Goal: Transaction & Acquisition: Purchase product/service

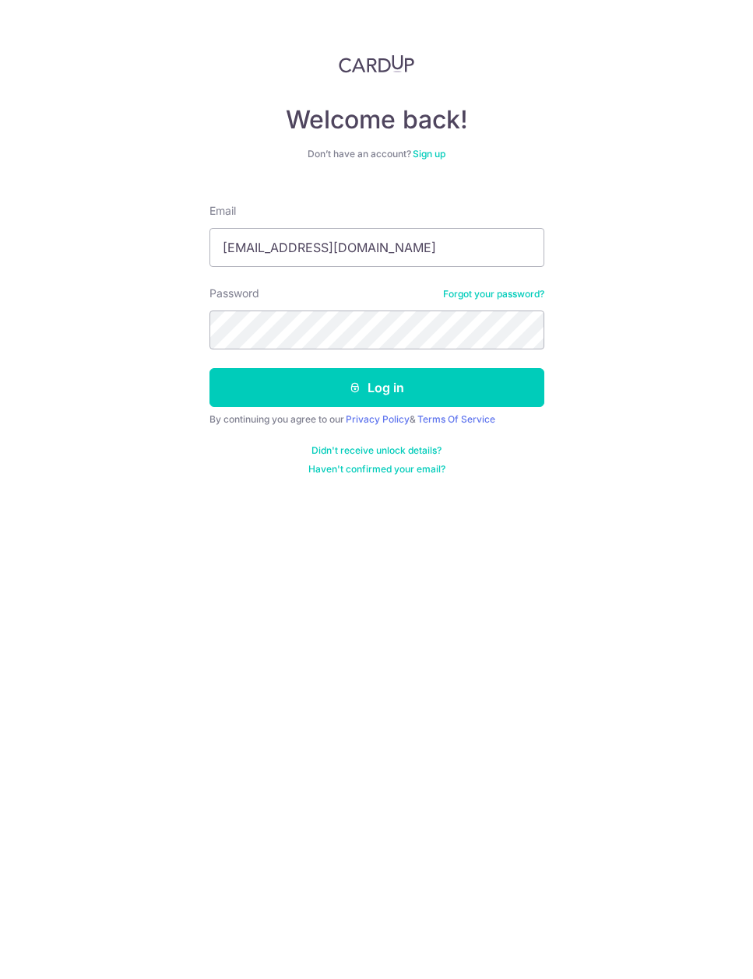
type input "[EMAIL_ADDRESS][DOMAIN_NAME]"
click at [376, 388] on button "Log in" at bounding box center [376, 387] width 335 height 39
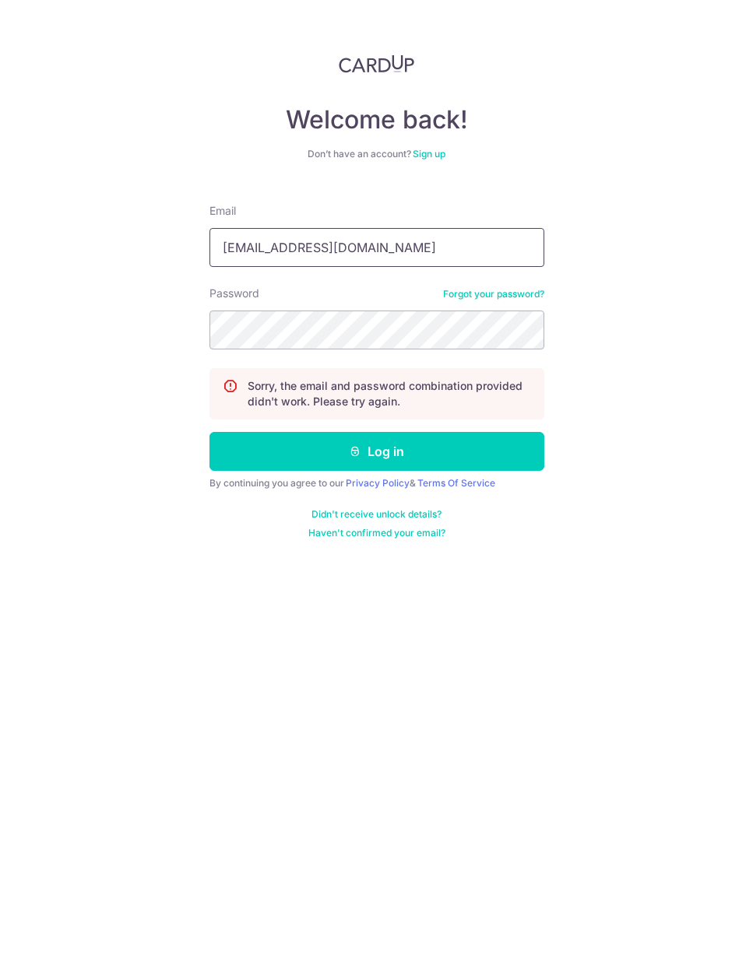
type input "brandonyew2@gmail.com"
click at [376, 451] on button "Log in" at bounding box center [376, 451] width 335 height 39
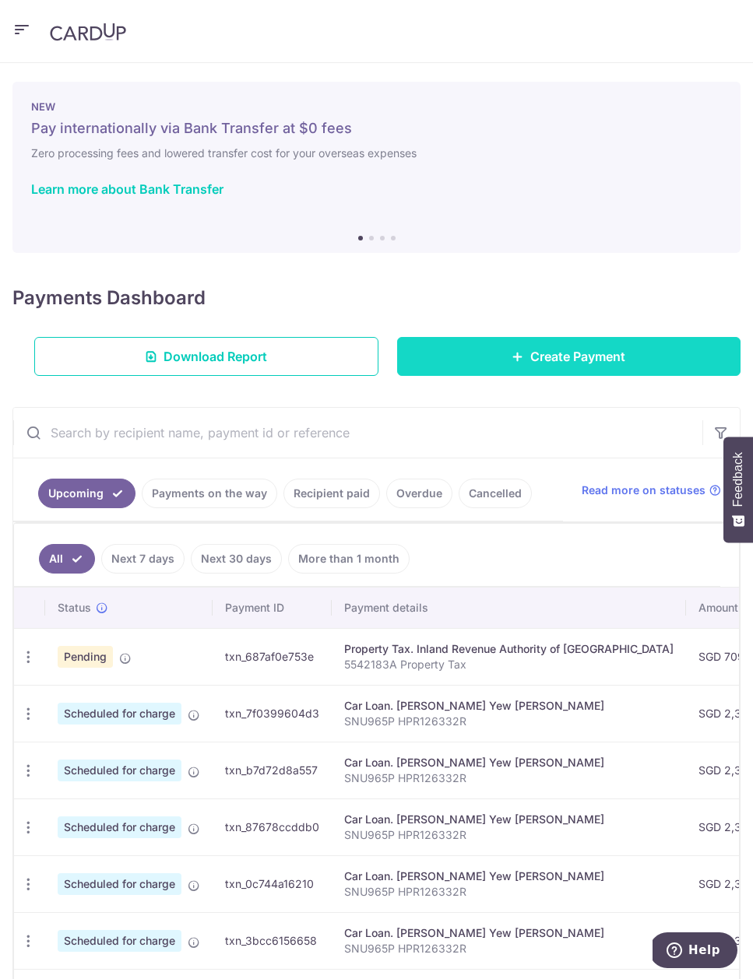
click at [535, 363] on span "Create Payment" at bounding box center [577, 356] width 95 height 19
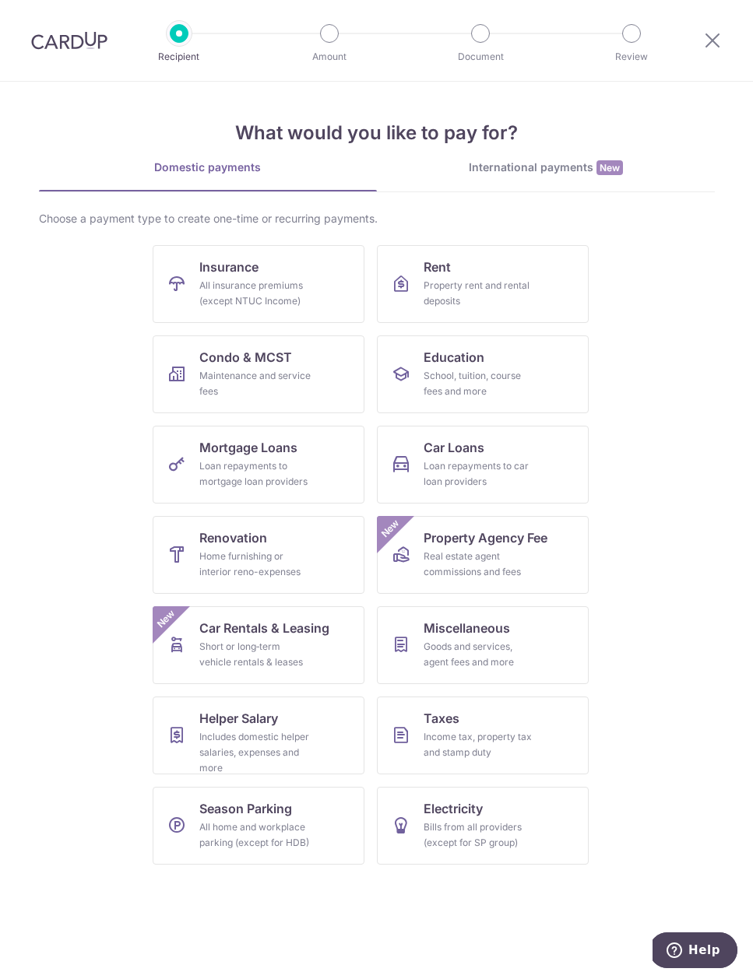
click at [683, 386] on ul "Insurance All insurance premiums (except NTUC Income) Rent Property rent and re…" at bounding box center [377, 561] width 638 height 632
click at [479, 752] on div "Income tax, property tax and stamp duty" at bounding box center [479, 744] width 112 height 31
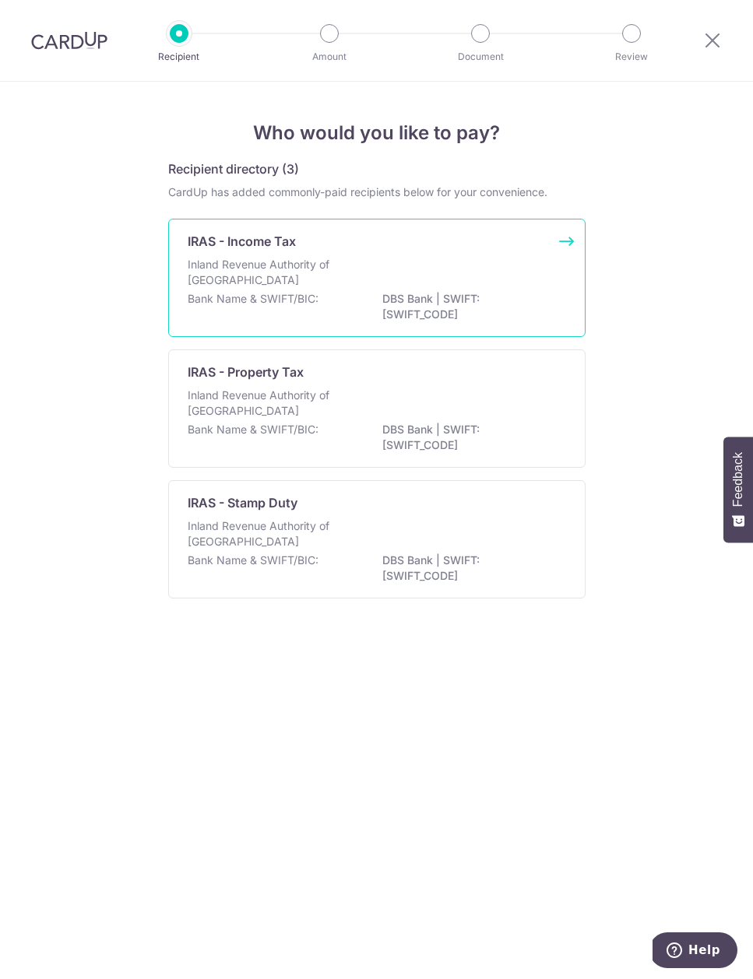
click at [299, 296] on p "Bank Name & SWIFT/BIC:" at bounding box center [253, 299] width 131 height 16
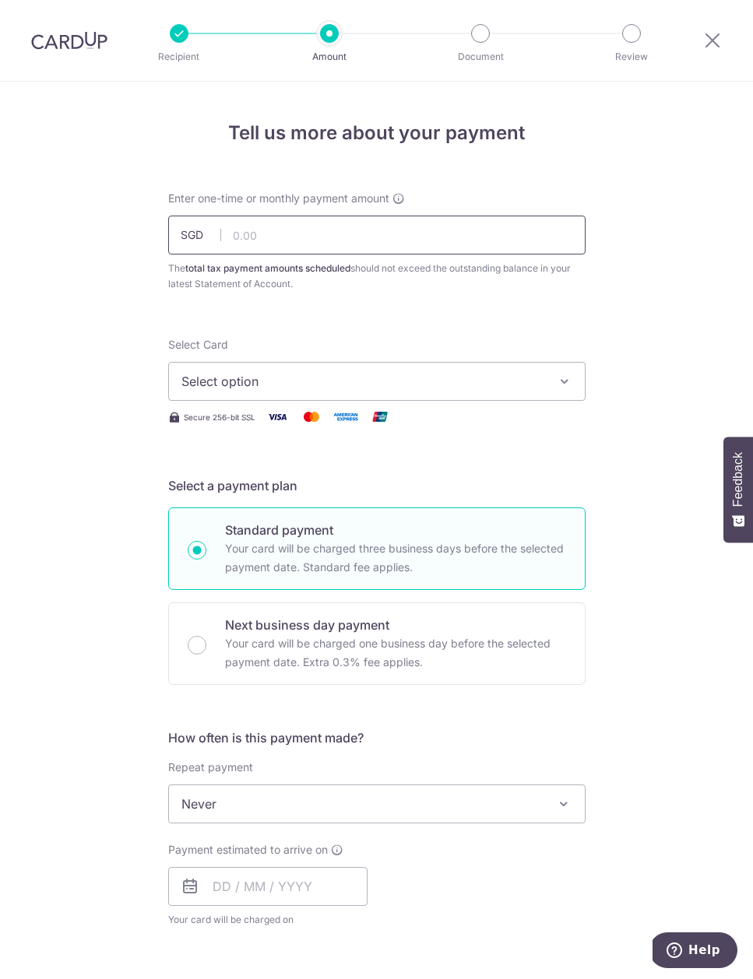
click at [271, 237] on input "text" at bounding box center [376, 235] width 417 height 39
type input "2,000.00"
click at [242, 392] on button "Select option" at bounding box center [376, 381] width 417 height 39
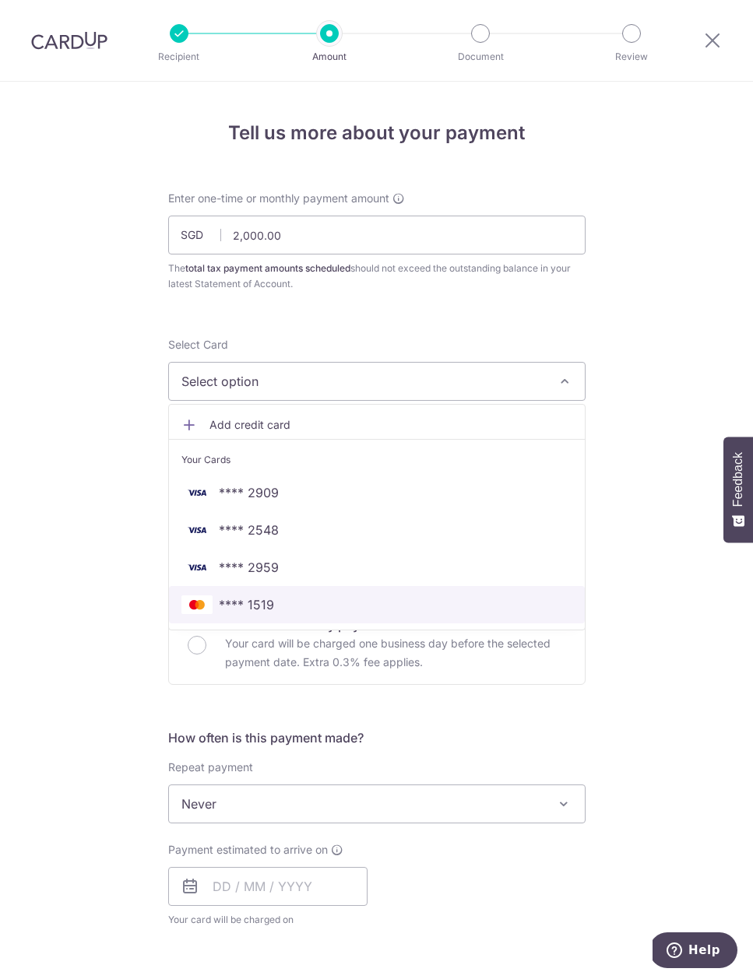
click at [290, 600] on span "**** 1519" at bounding box center [376, 604] width 391 height 19
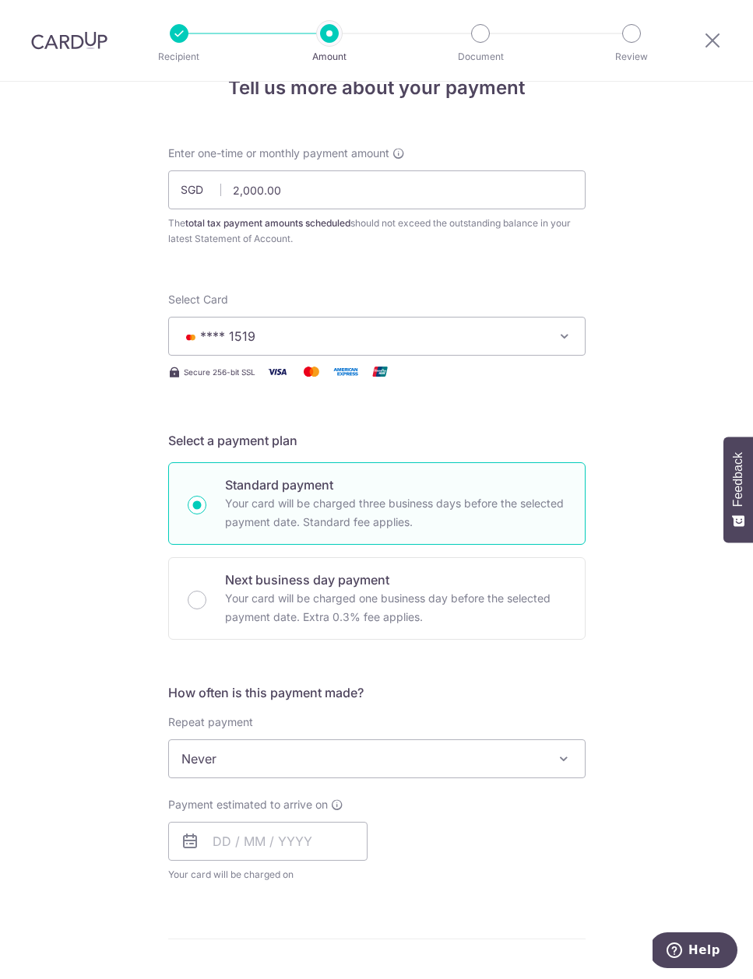
scroll to position [95, 0]
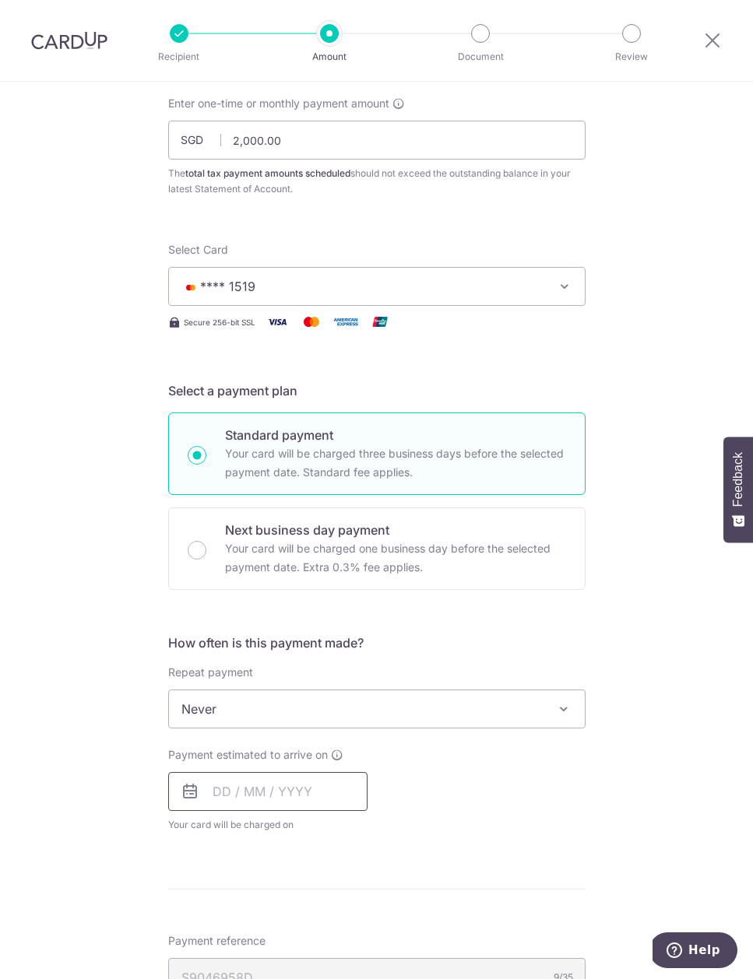
click at [247, 790] on input "text" at bounding box center [267, 791] width 199 height 39
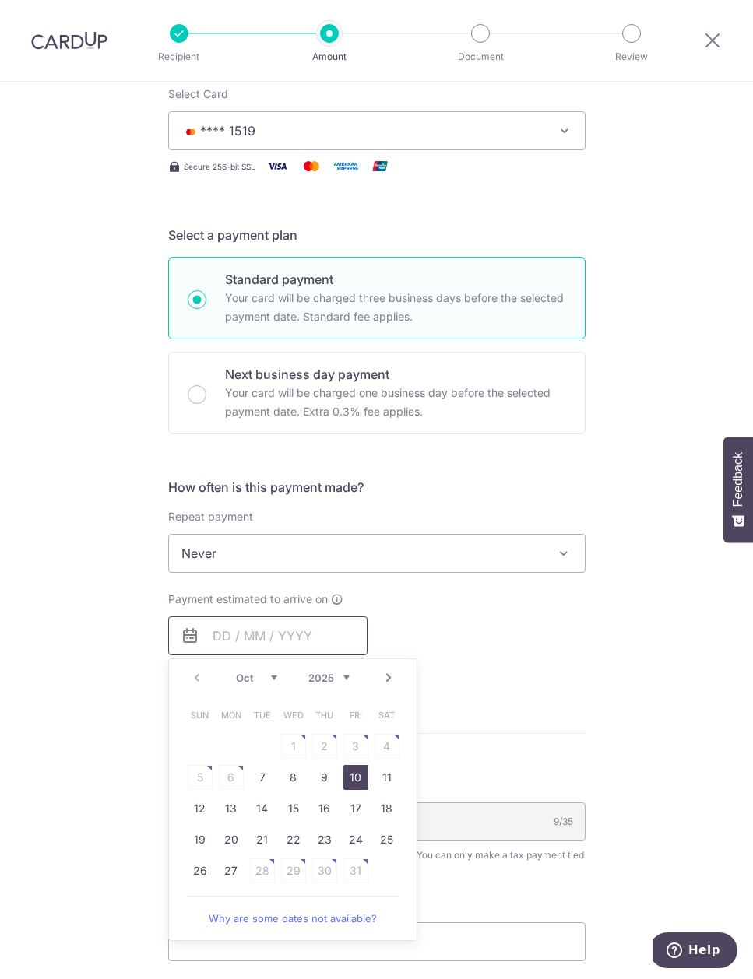
scroll to position [395, 0]
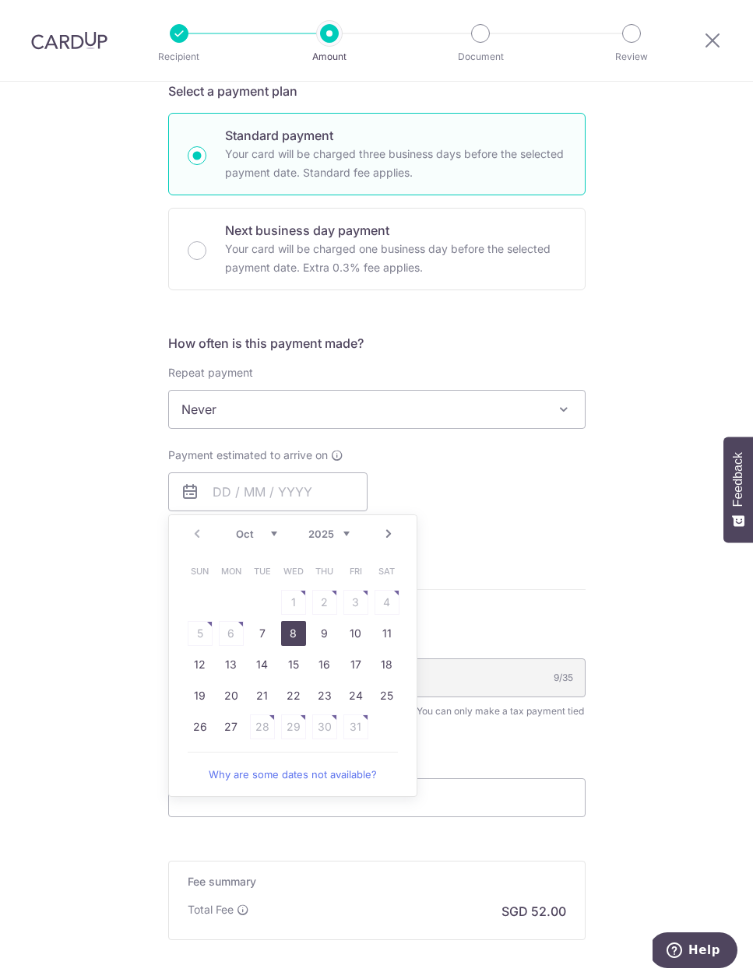
click at [281, 634] on link "8" at bounding box center [293, 633] width 25 height 25
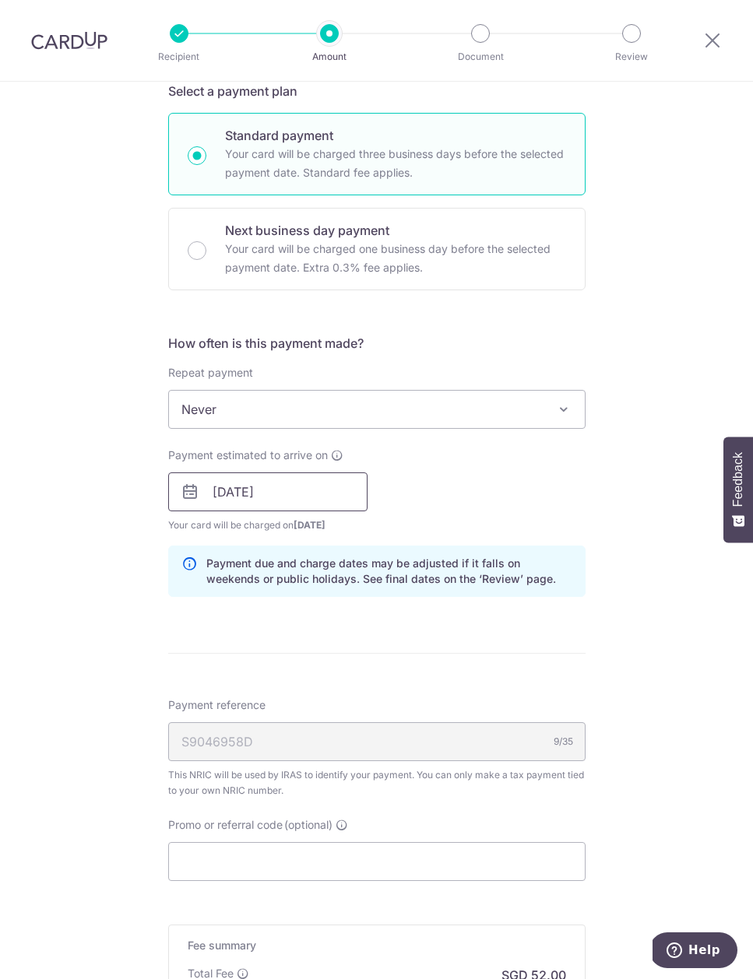
click at [255, 501] on input "08/10/2025" at bounding box center [267, 491] width 199 height 39
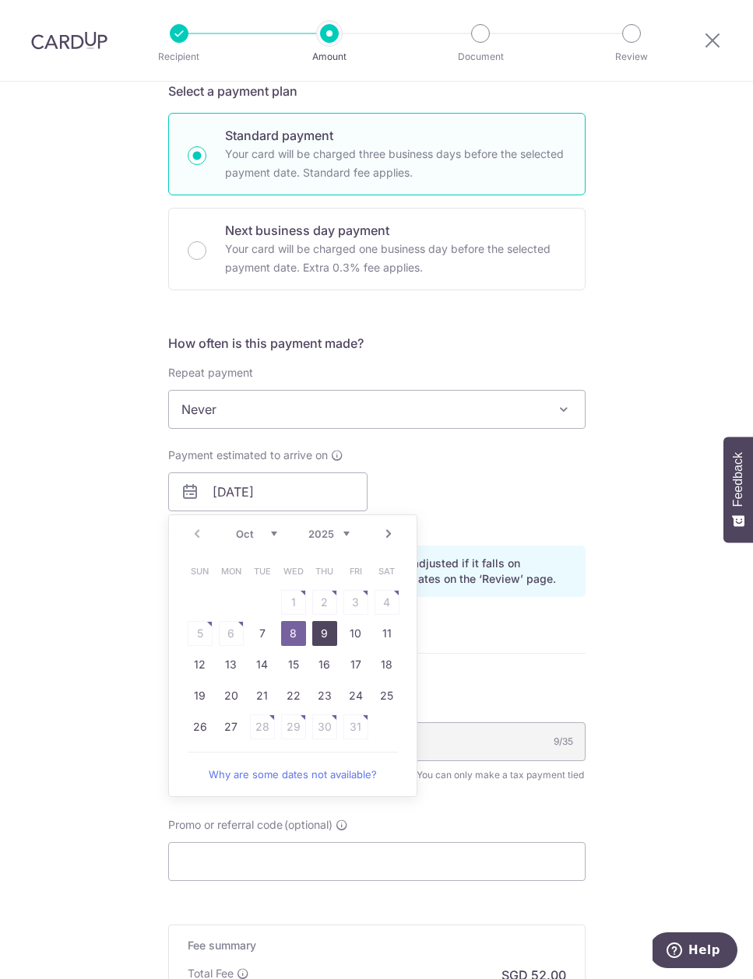
click at [316, 637] on link "9" at bounding box center [324, 633] width 25 height 25
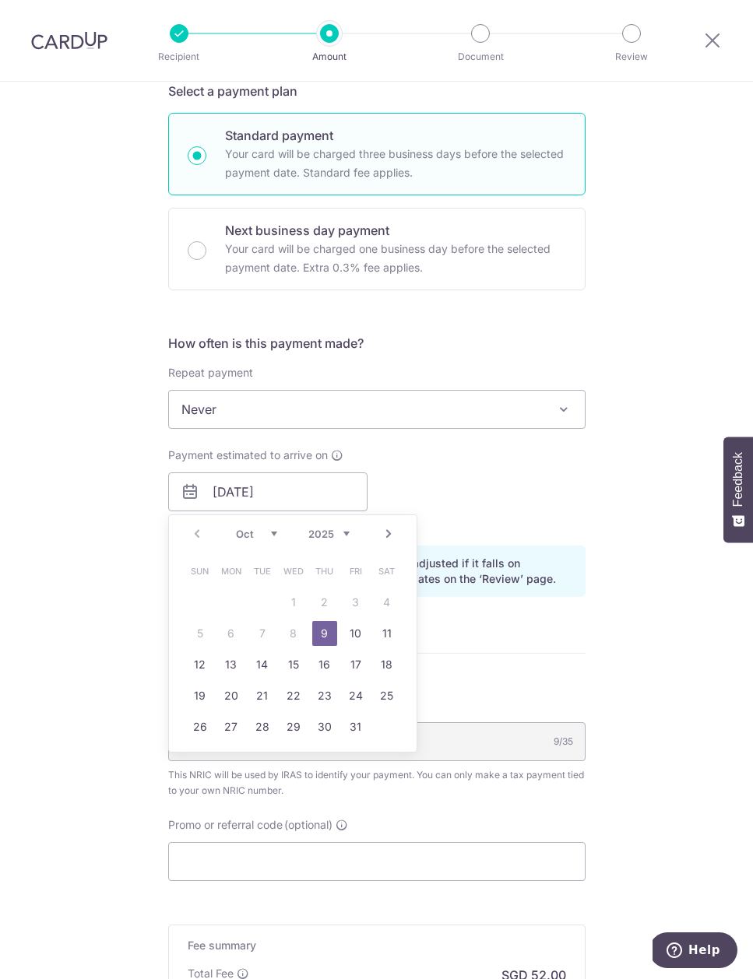
type input "09/10/2025"
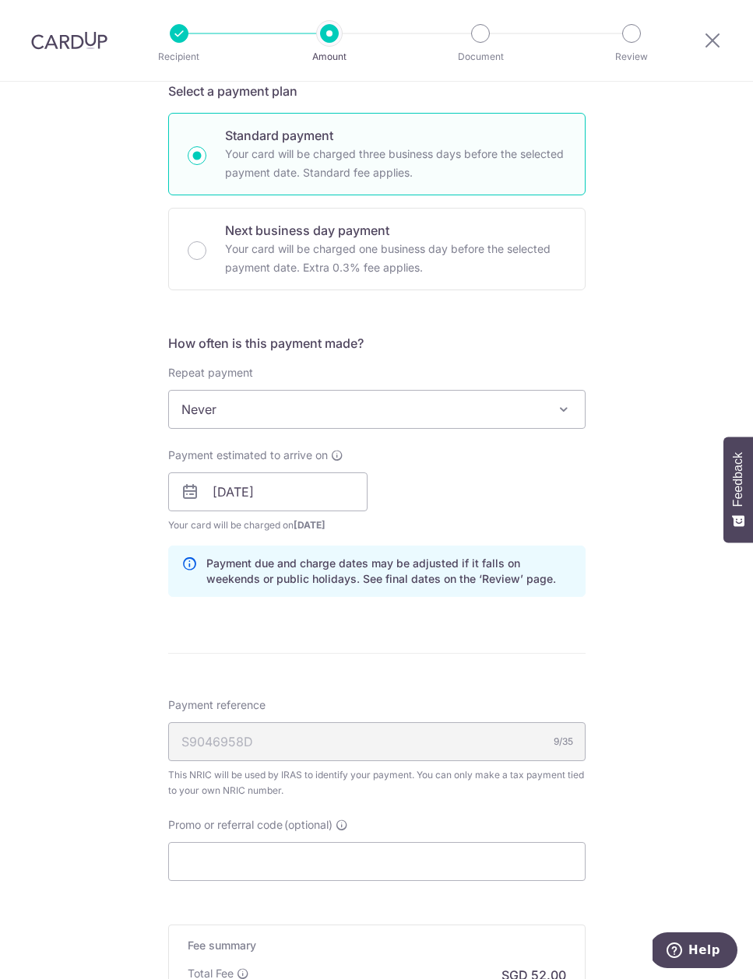
click at [528, 498] on div "Payment estimated to arrive on 09/10/2025 Prev Next Oct Nov Dec 2025 2026 2027 …" at bounding box center [377, 491] width 436 height 86
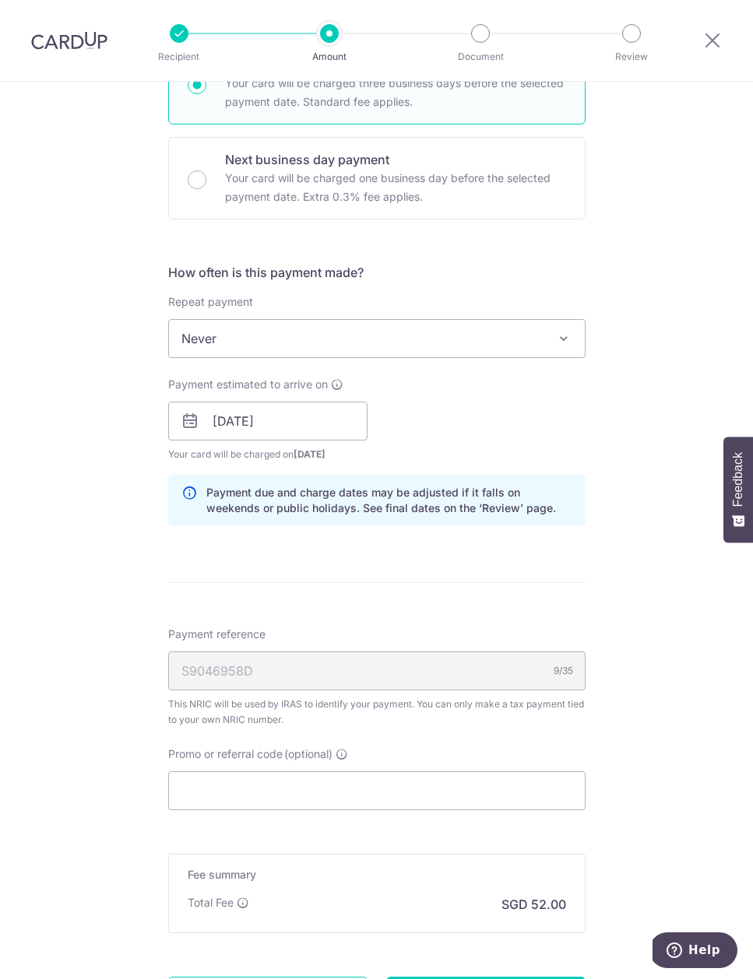
scroll to position [619, 0]
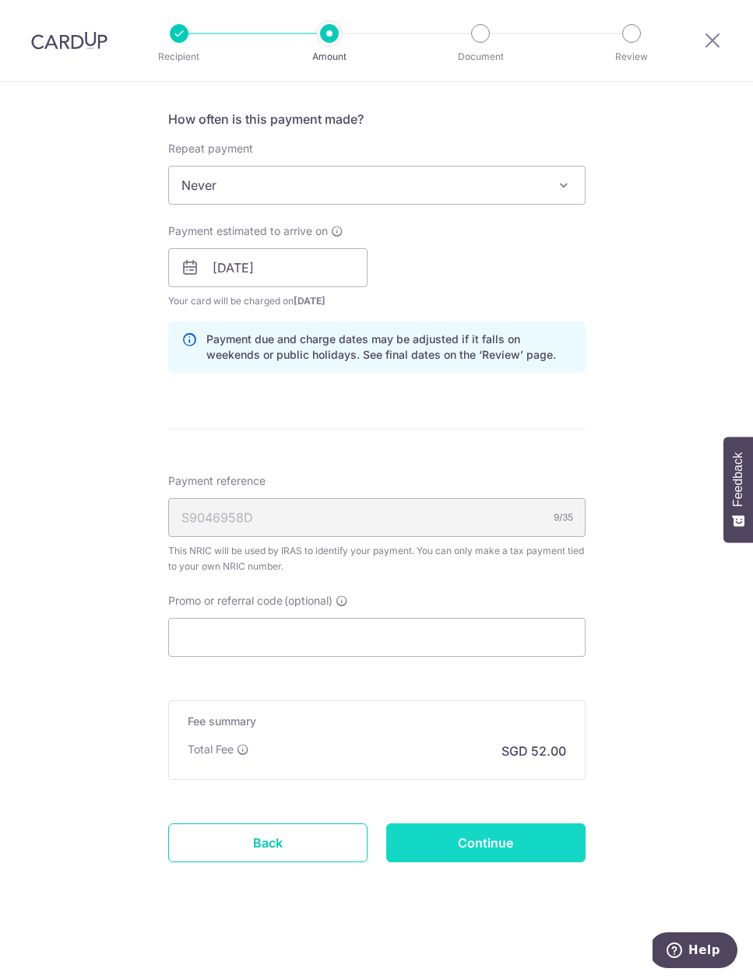
click at [479, 838] on input "Continue" at bounding box center [485, 842] width 199 height 39
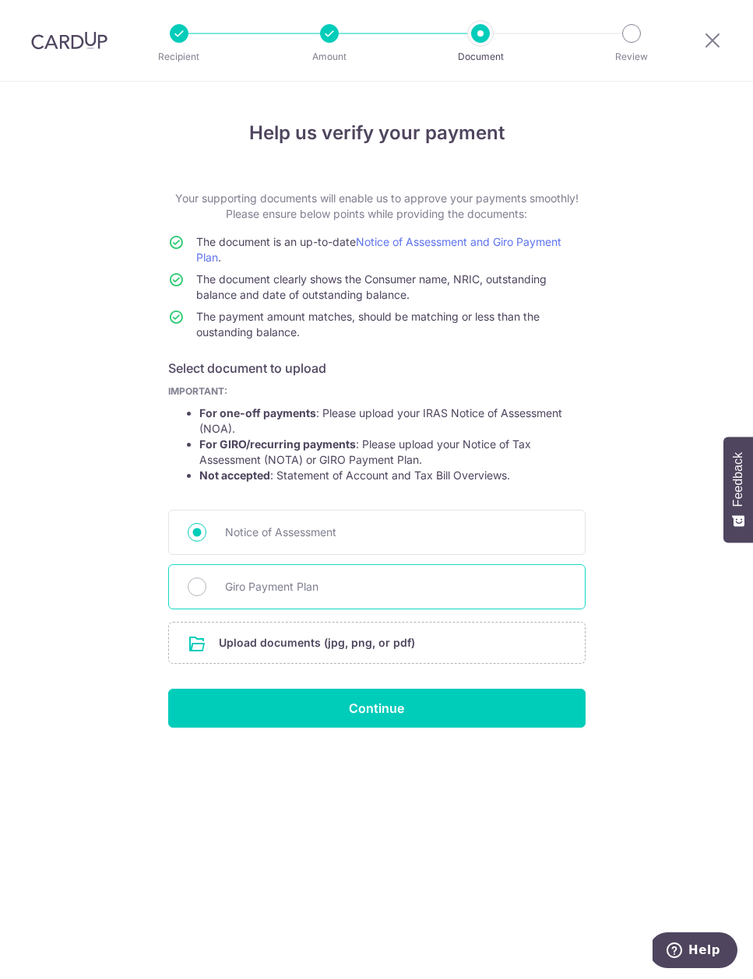
click at [268, 591] on span "Giro Payment Plan" at bounding box center [395, 586] width 341 height 19
click at [206, 591] on input "Giro Payment Plan" at bounding box center [197, 586] width 19 height 19
radio input "true"
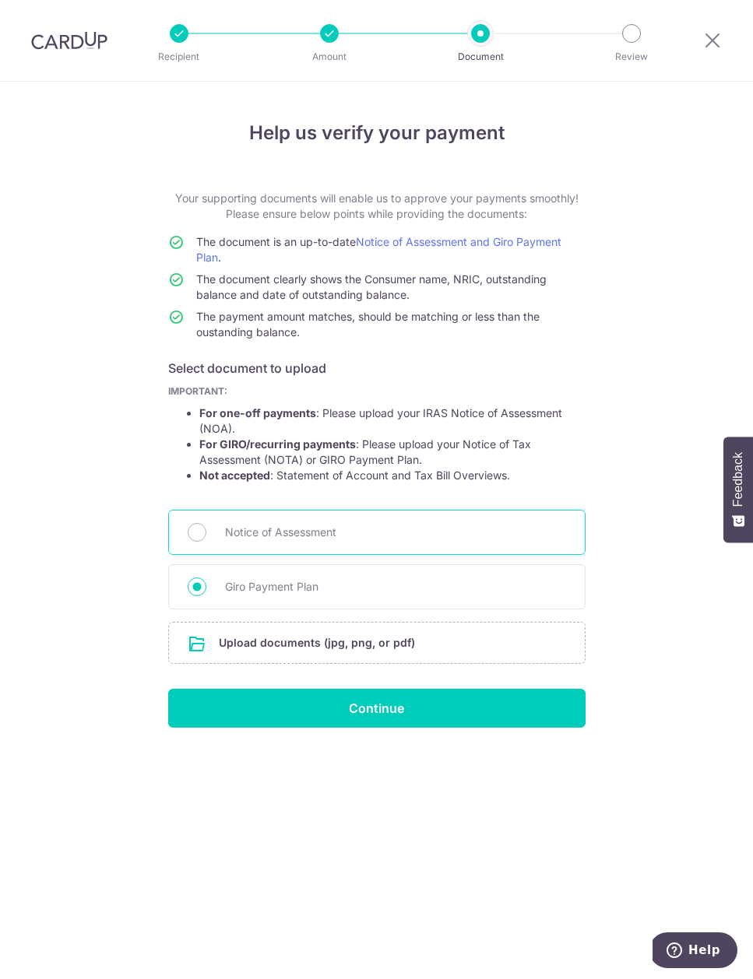
click at [247, 528] on span "Notice of Assessment" at bounding box center [395, 532] width 341 height 19
click at [206, 528] on input "Notice of Assessment" at bounding box center [197, 532] width 19 height 19
radio input "true"
click at [329, 648] on input "file" at bounding box center [377, 643] width 416 height 40
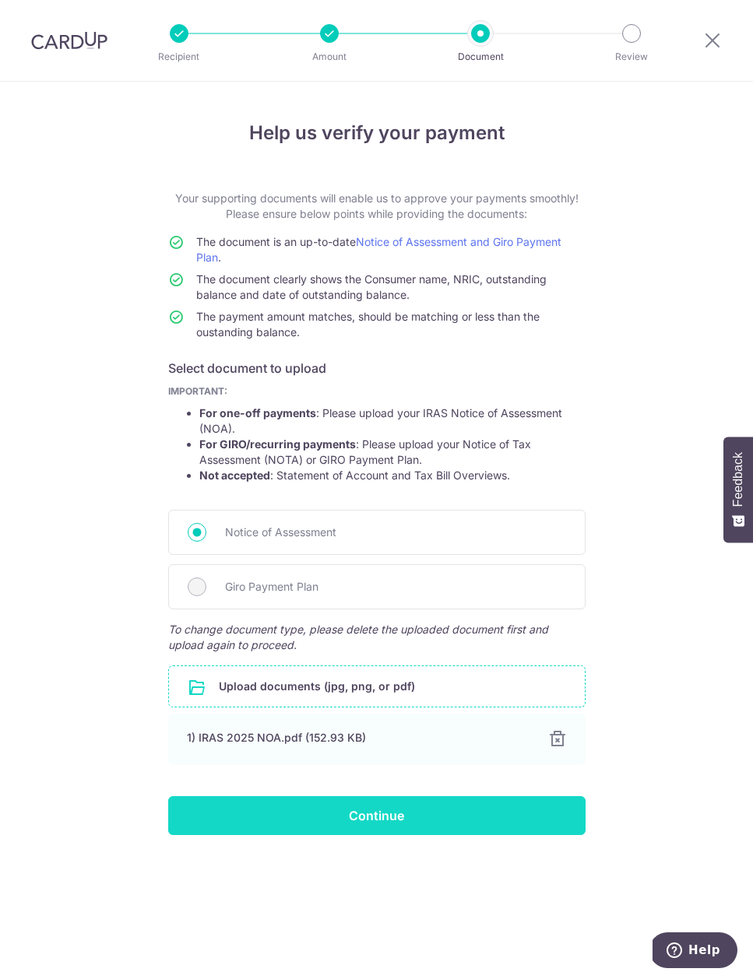
click at [419, 823] on input "Continue" at bounding box center [376, 815] width 417 height 39
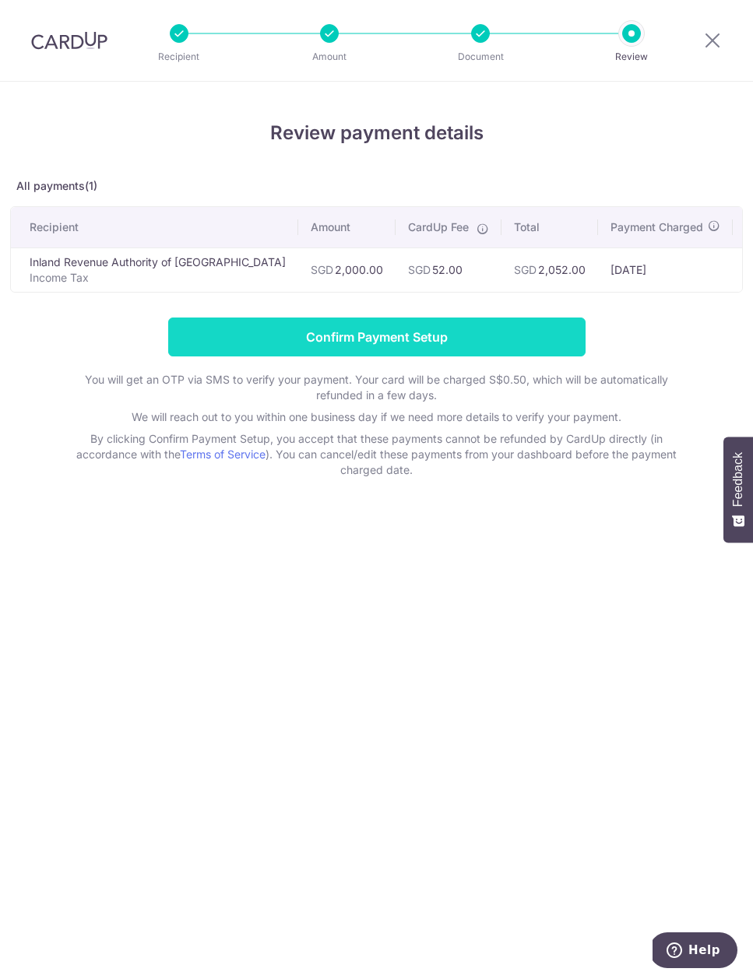
click at [414, 347] on input "Confirm Payment Setup" at bounding box center [376, 337] width 417 height 39
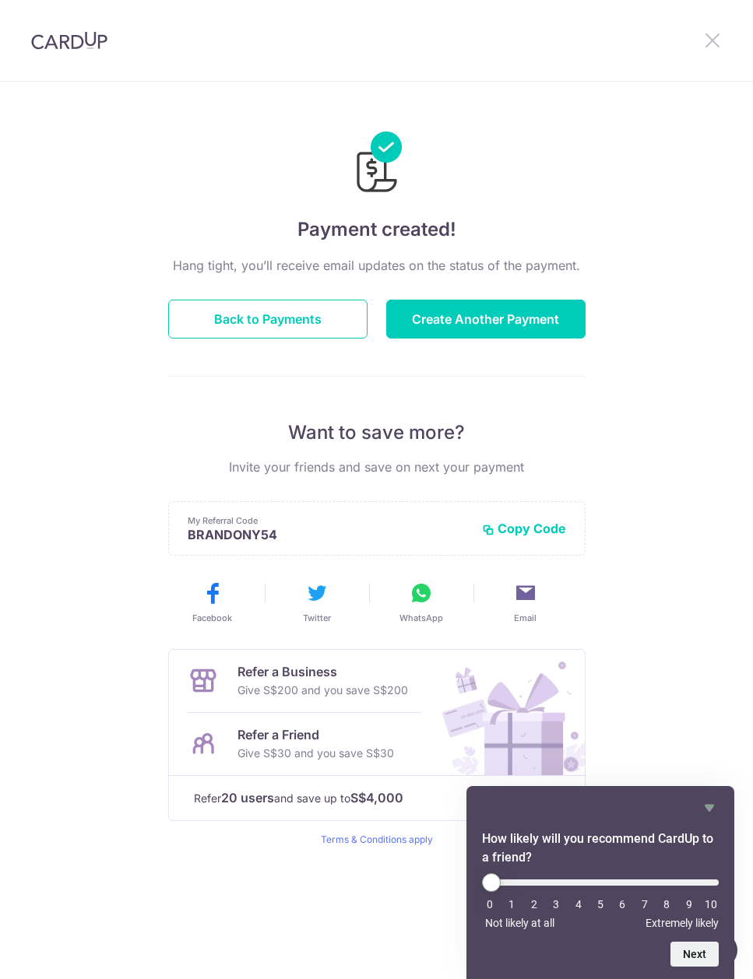
click at [717, 44] on icon at bounding box center [712, 39] width 19 height 19
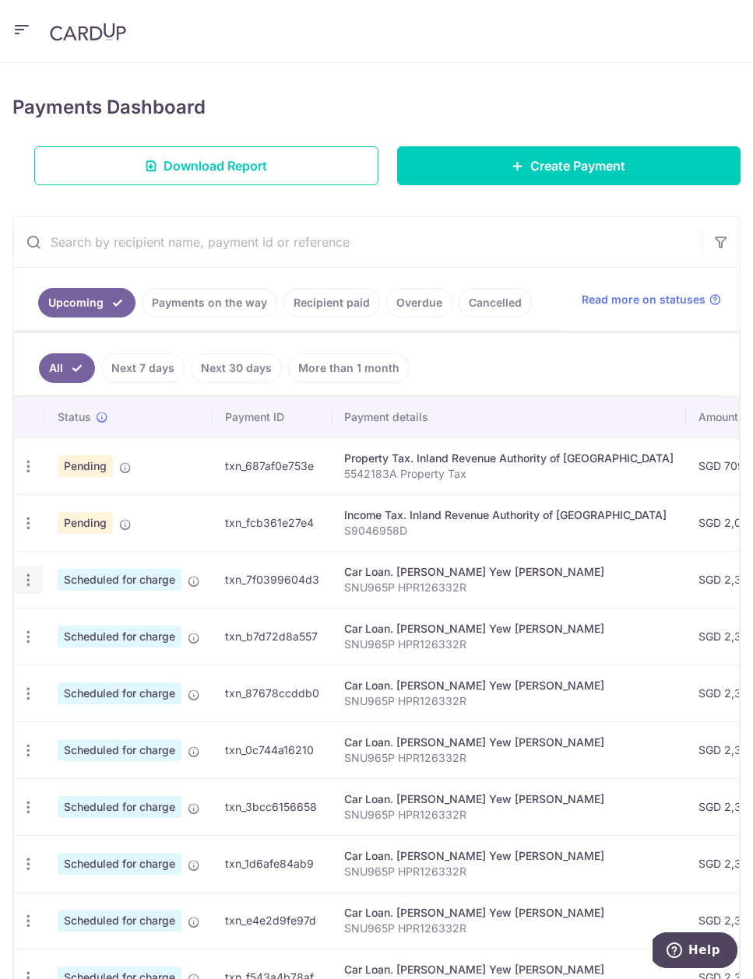
click at [26, 581] on icon "button" at bounding box center [28, 580] width 16 height 16
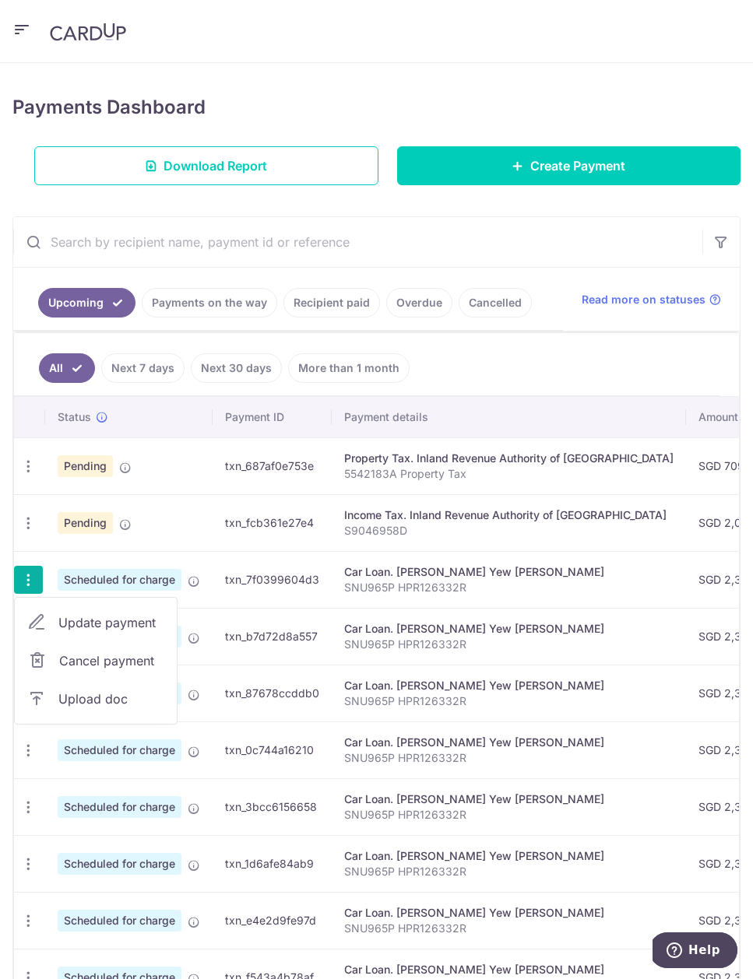
click at [85, 623] on span "Update payment" at bounding box center [111, 622] width 106 height 19
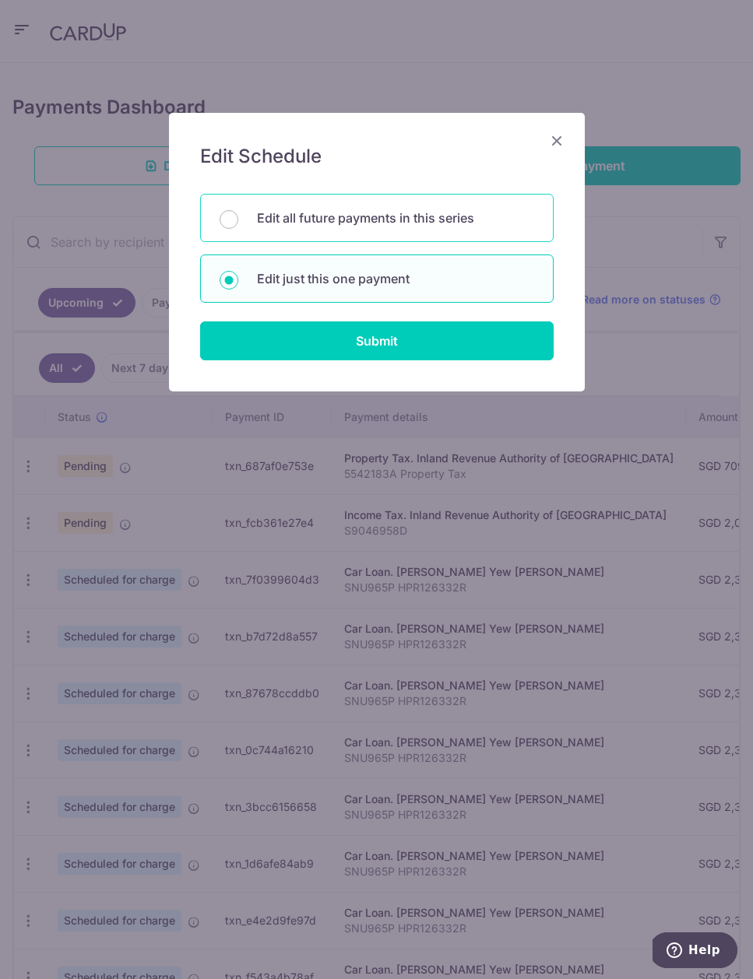
click at [356, 207] on div "Edit all future payments in this series" at bounding box center [376, 218] width 353 height 48
radio input "true"
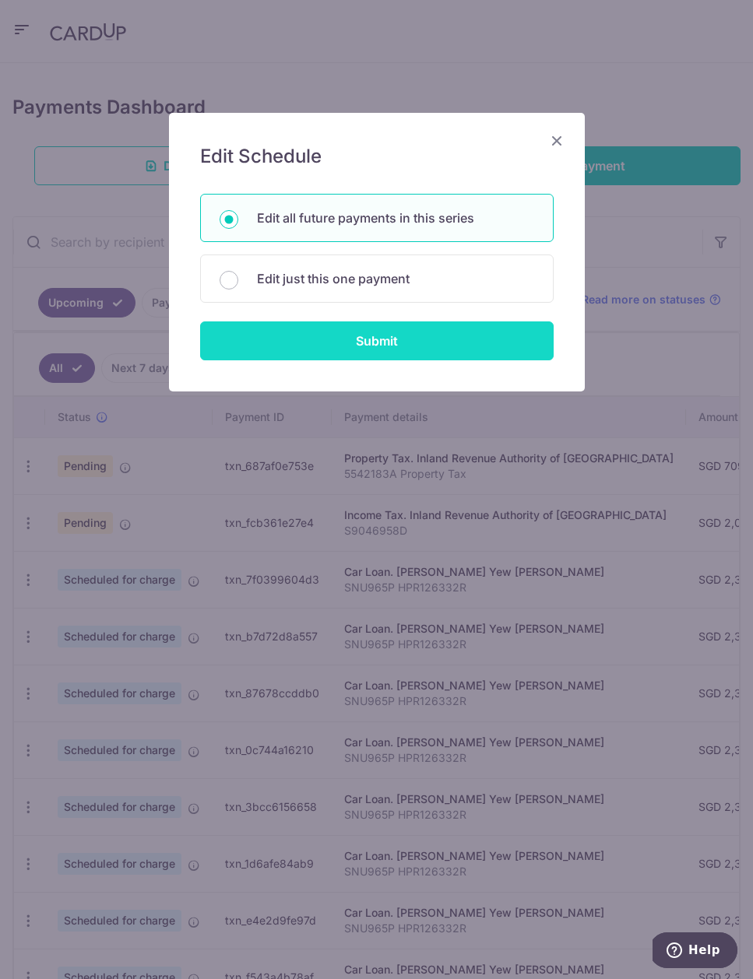
click at [398, 352] on input "Submit" at bounding box center [376, 340] width 353 height 39
radio input "true"
type input "2,306.00"
type input "SNU965P HPR126332R"
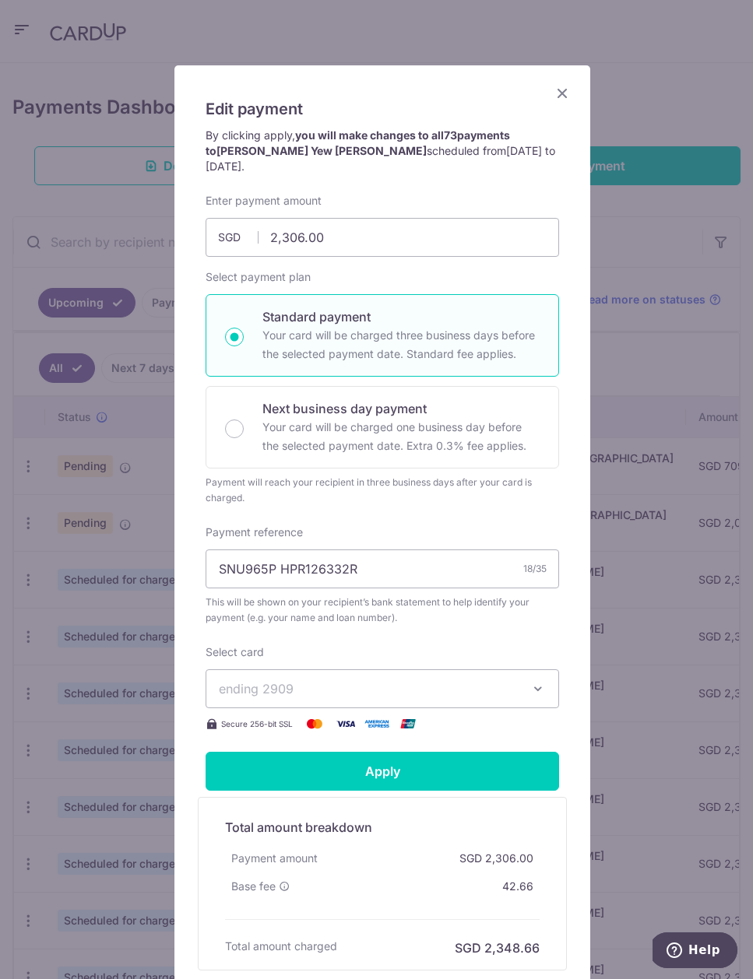
scroll to position [189, 0]
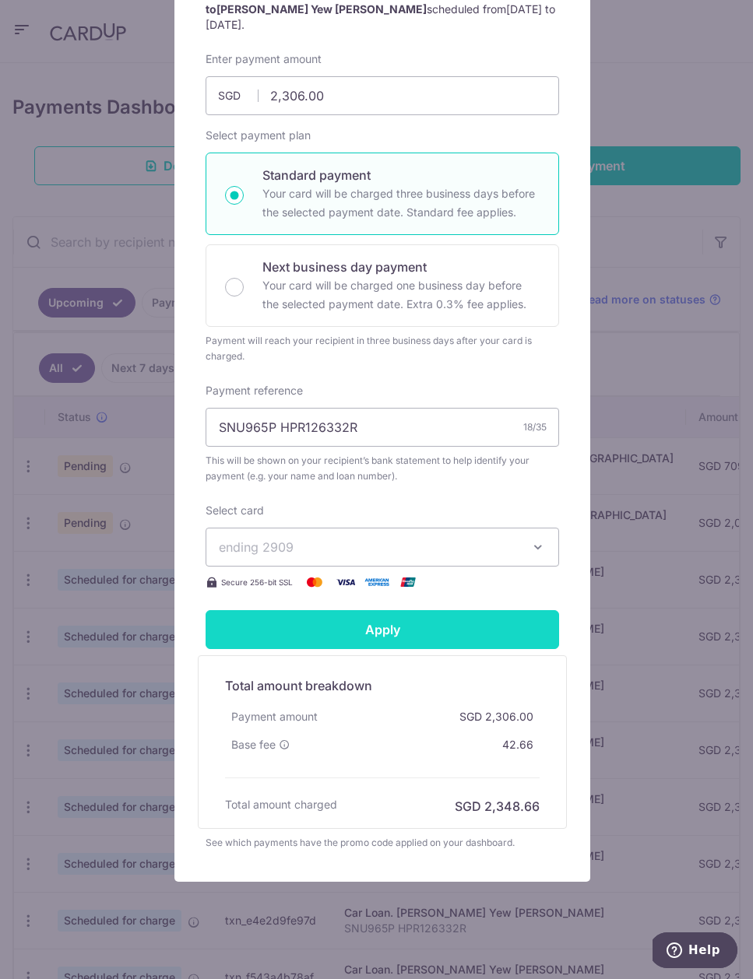
click at [416, 610] on input "Apply" at bounding box center [381, 629] width 353 height 39
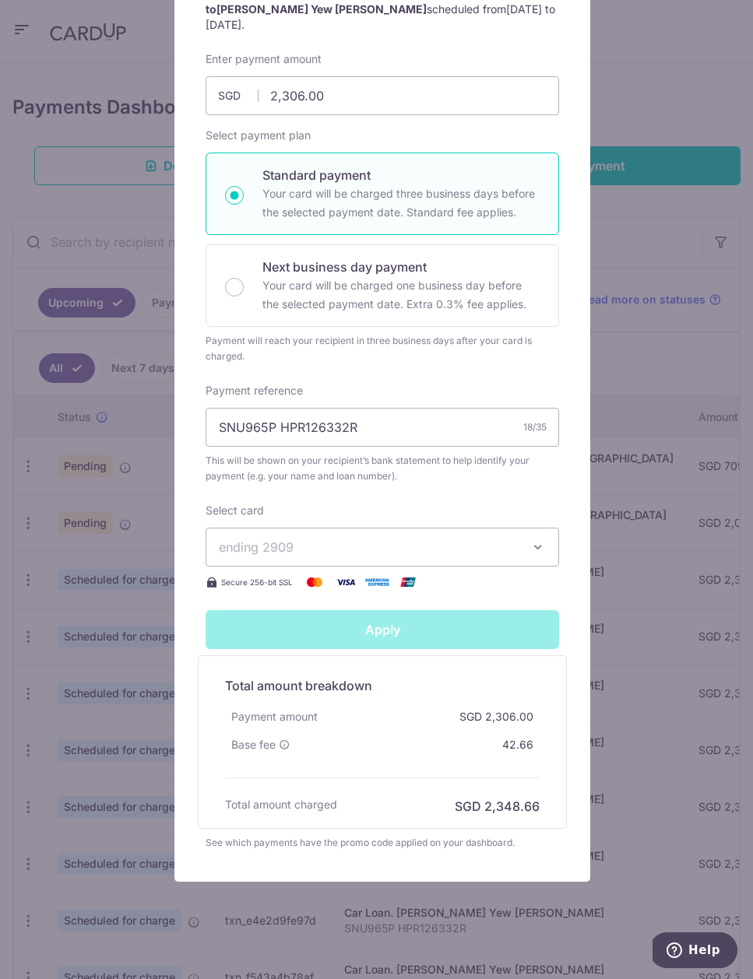
type input "Successfully Applied"
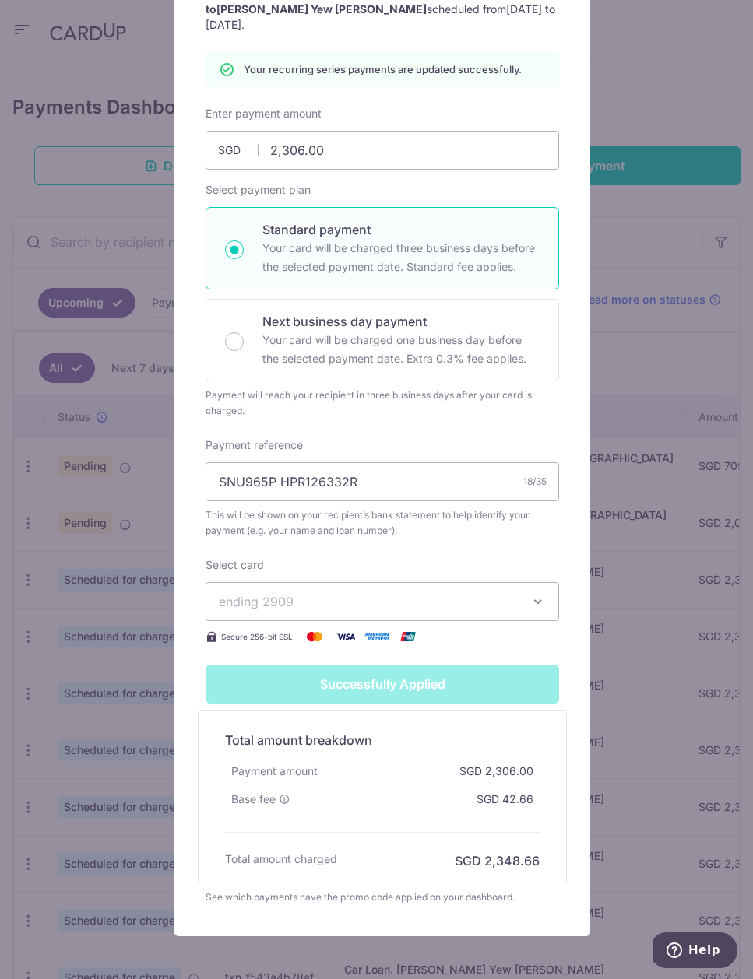
scroll to position [0, 0]
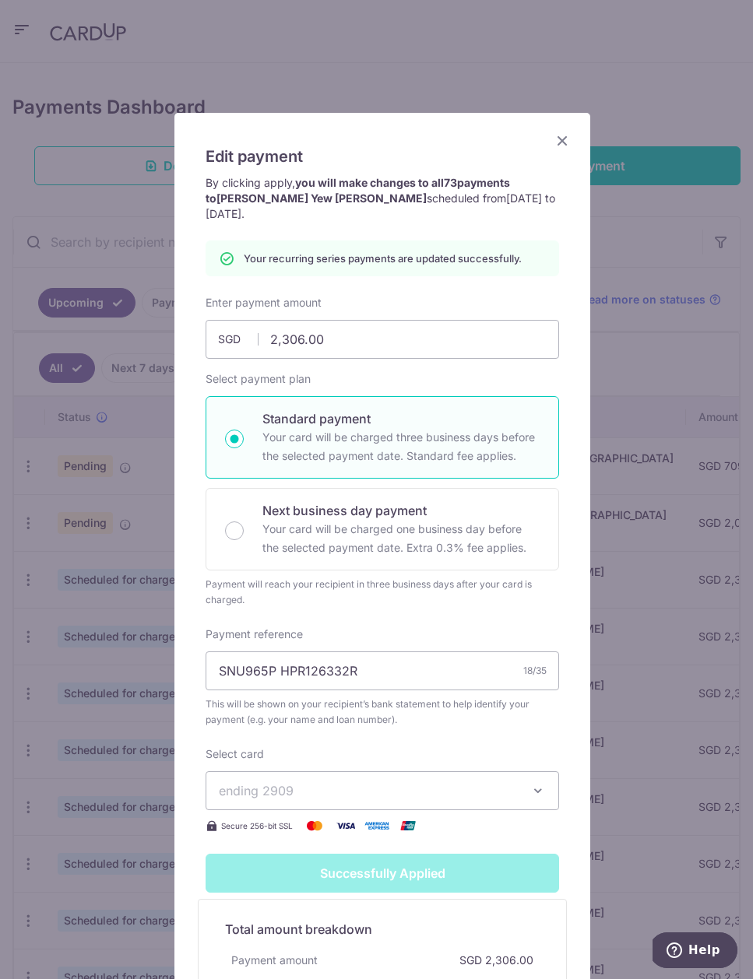
click at [553, 133] on icon "Close" at bounding box center [562, 140] width 19 height 19
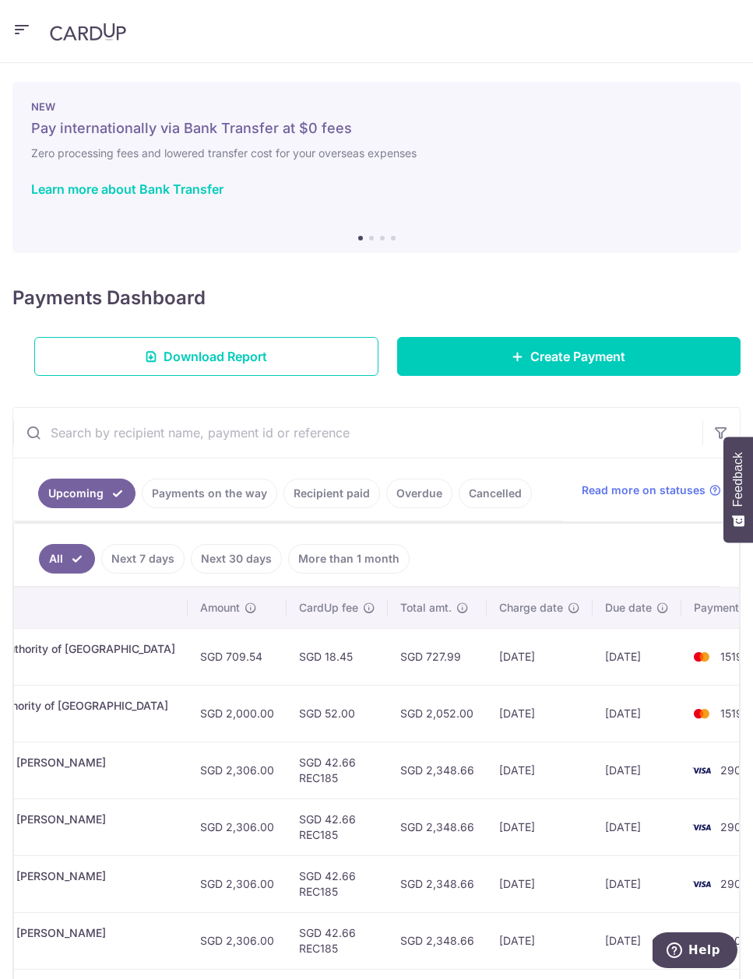
click at [526, 535] on ul "All Next 7 days Next 30 days More than 1 month" at bounding box center [367, 555] width 706 height 63
